Goal: Task Accomplishment & Management: Manage account settings

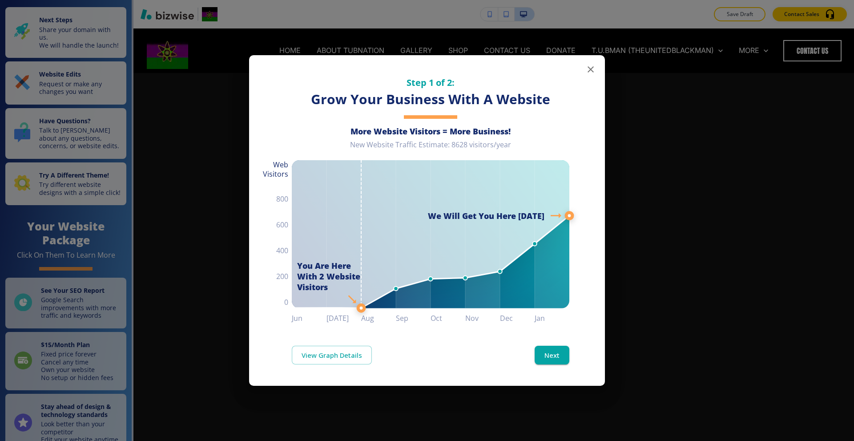
click at [596, 69] on button "button" at bounding box center [591, 69] width 18 height 18
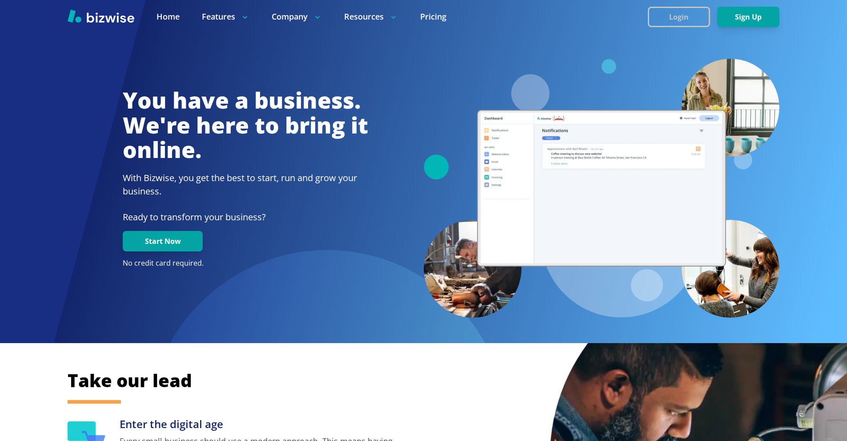
click at [684, 16] on button "Login" at bounding box center [679, 17] width 62 height 20
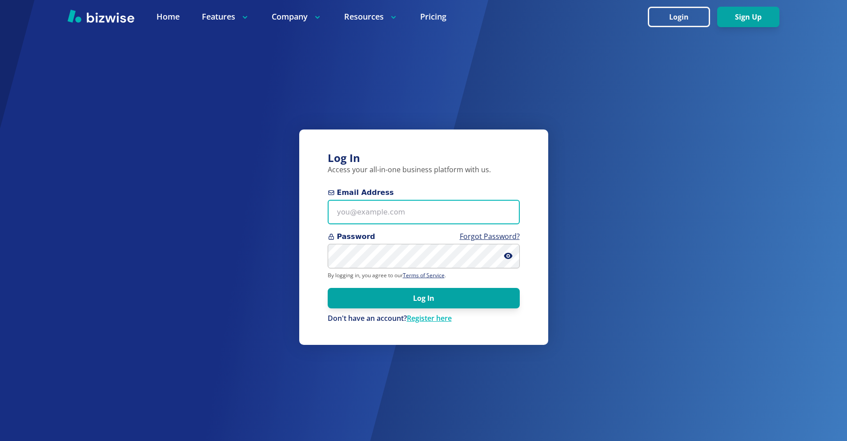
click at [428, 206] on input "Email Address" at bounding box center [424, 212] width 192 height 24
paste input "info@jjplanter.com"
type input "info@jjplanter.com"
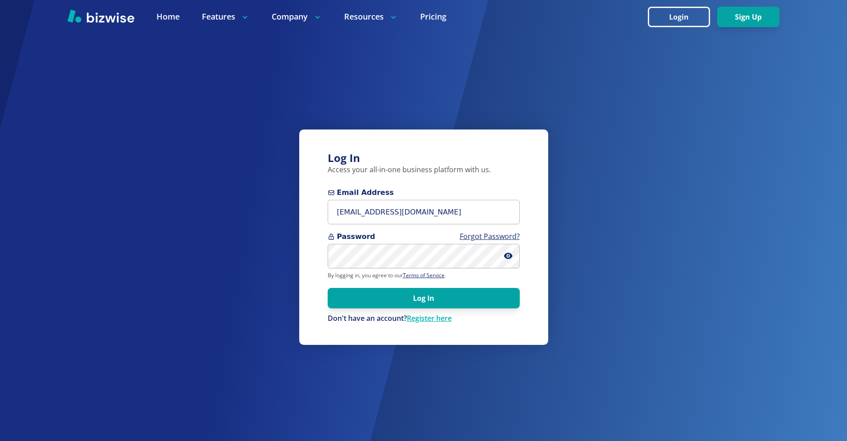
drag, startPoint x: 456, startPoint y: 294, endPoint x: 510, endPoint y: 202, distance: 107.2
click at [455, 294] on button "Log In" at bounding box center [424, 298] width 192 height 20
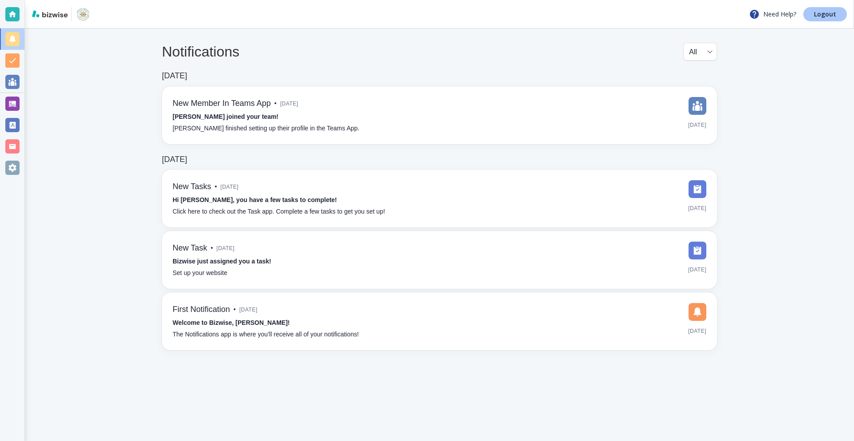
click at [818, 12] on p "Logout" at bounding box center [825, 14] width 22 height 6
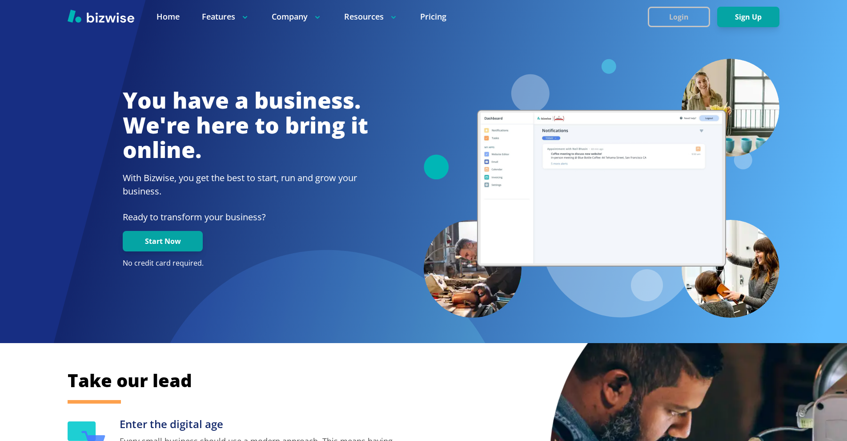
click at [689, 17] on button "Login" at bounding box center [679, 17] width 62 height 20
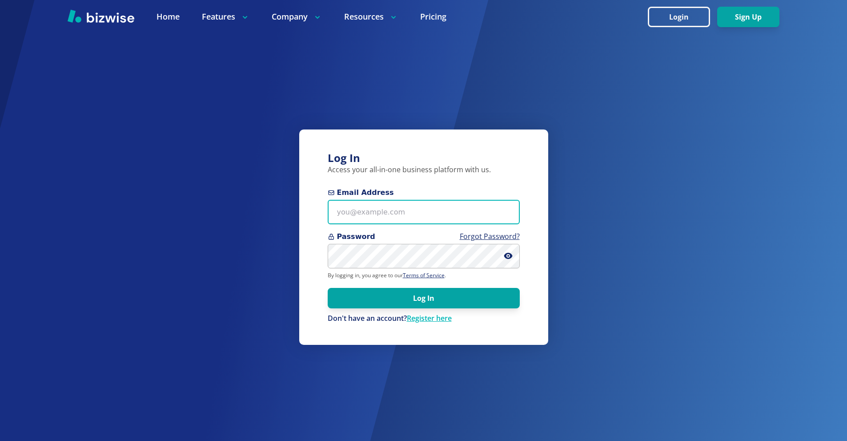
click at [400, 217] on input "Email Address" at bounding box center [424, 212] width 192 height 24
paste input "info+1@jjplanter.com"
type input "info+1@jjplanter.com"
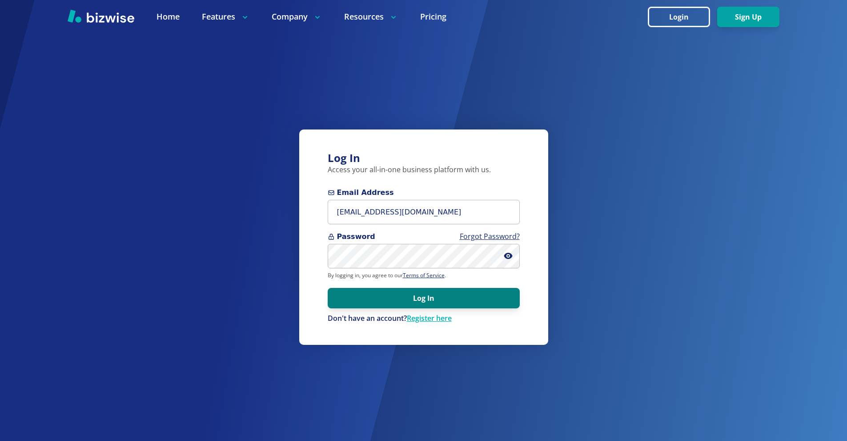
click at [415, 294] on button "Log In" at bounding box center [424, 298] width 192 height 20
